Goal: Browse casually

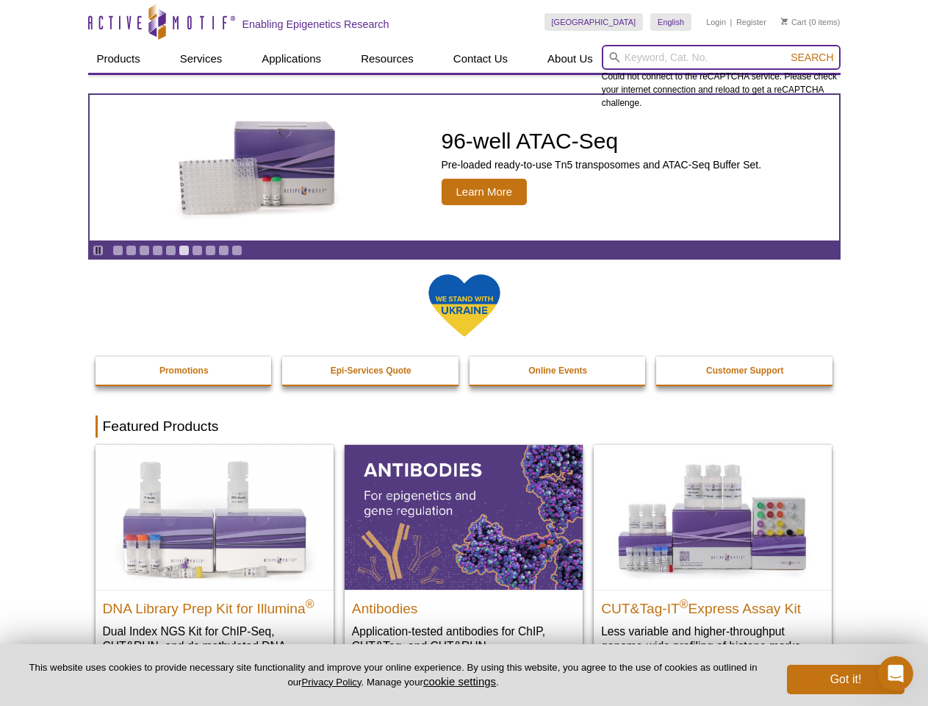
click at [721, 57] on input "search" at bounding box center [721, 57] width 239 height 25
click at [812, 57] on span "Search" at bounding box center [812, 57] width 43 height 12
click at [98, 250] on icon "Pause" at bounding box center [98, 251] width 10 height 10
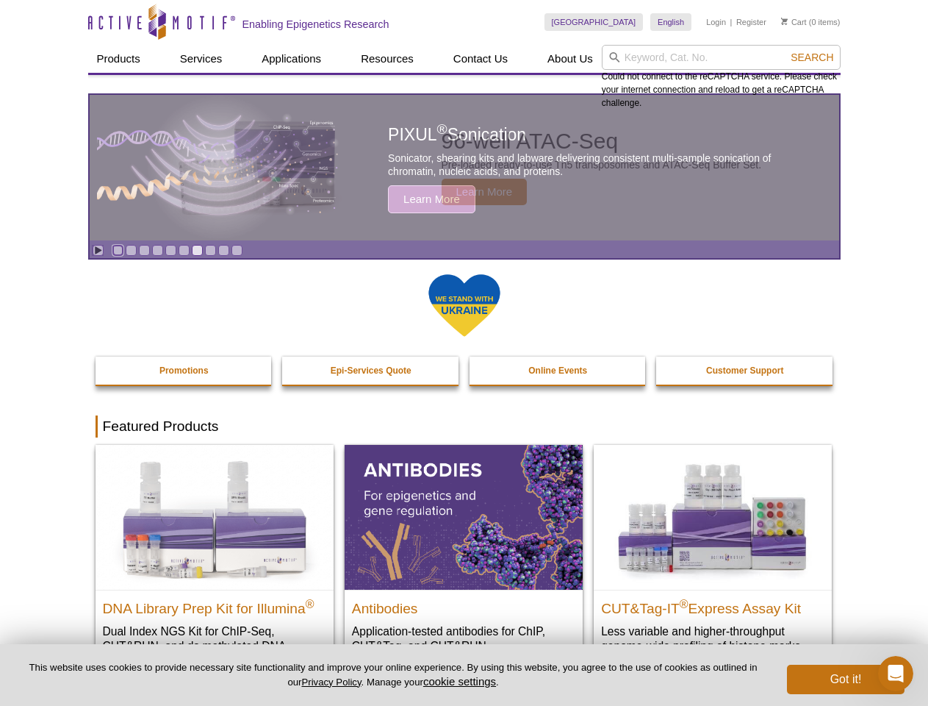
click at [118, 250] on link "Go to slide 1" at bounding box center [117, 250] width 11 height 11
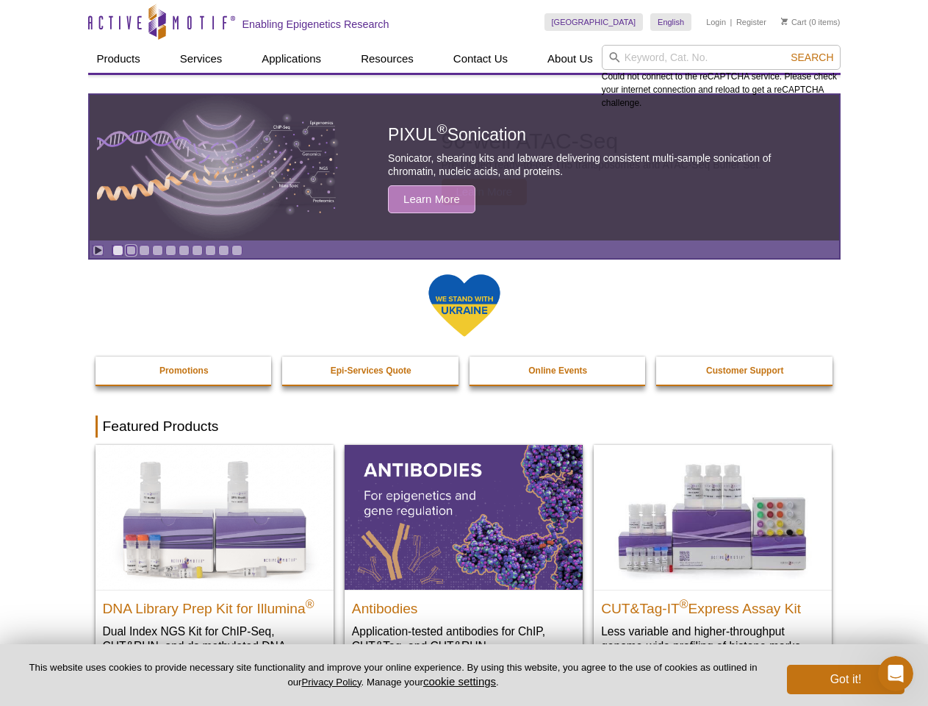
click at [131, 250] on link "Go to slide 2" at bounding box center [131, 250] width 11 height 11
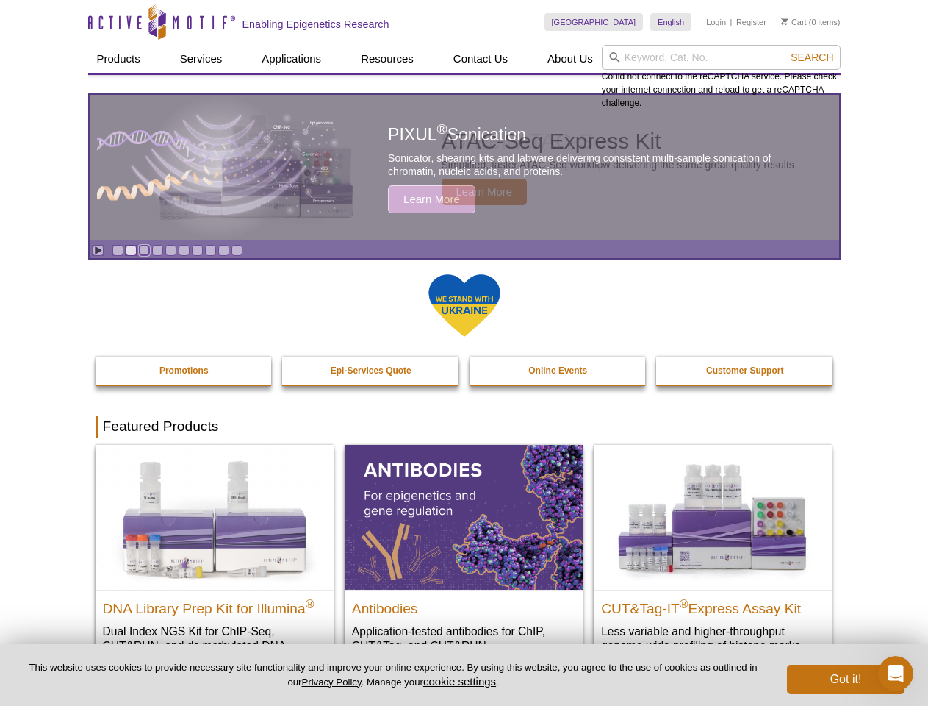
click at [144, 250] on link "Go to slide 3" at bounding box center [144, 250] width 11 height 11
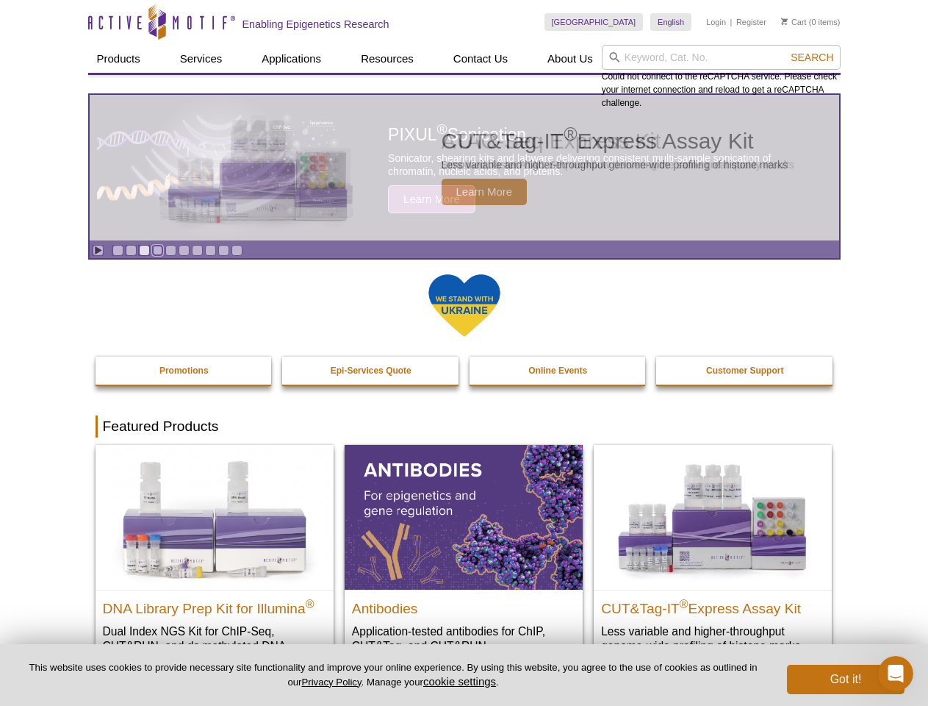
click at [157, 250] on link "Go to slide 4" at bounding box center [157, 250] width 11 height 11
